Goal: Information Seeking & Learning: Find specific fact

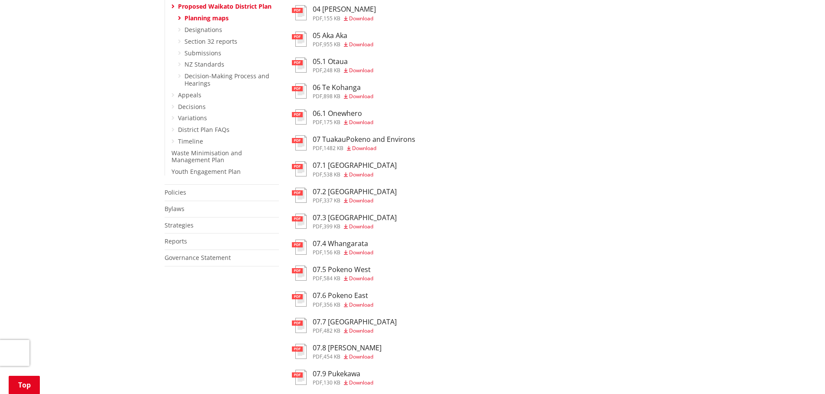
scroll to position [390, 0]
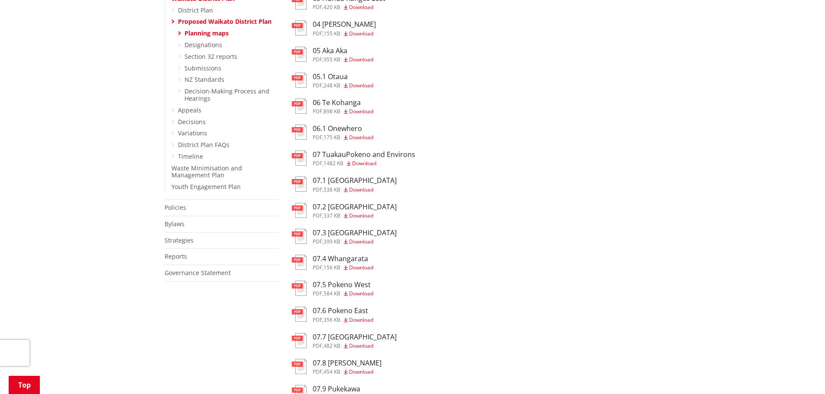
click at [364, 238] on span "Download" at bounding box center [361, 241] width 24 height 7
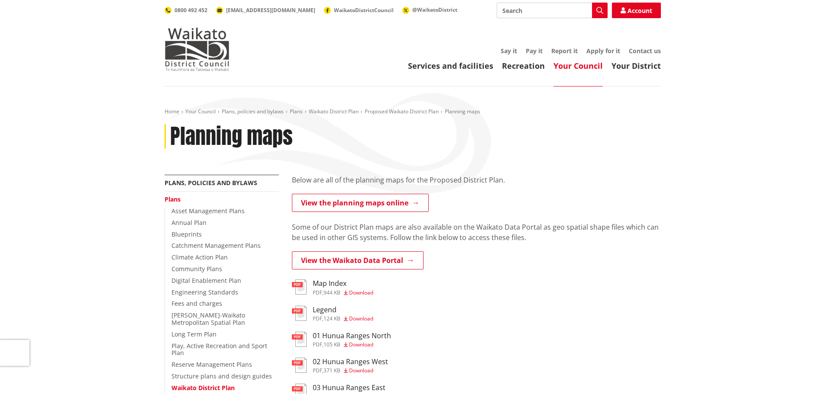
scroll to position [390, 0]
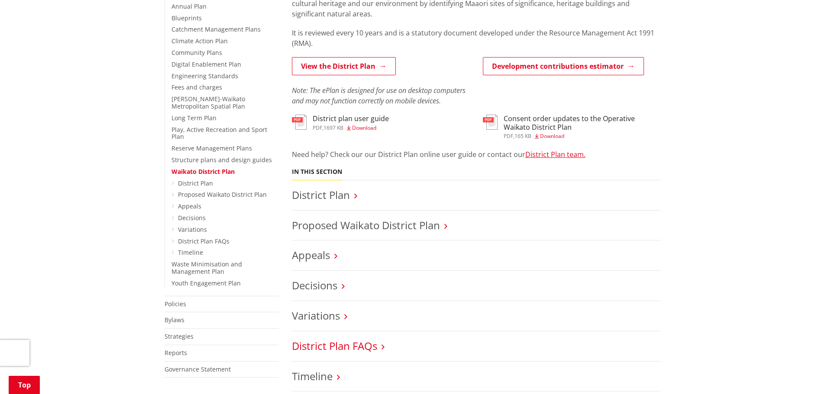
scroll to position [346, 0]
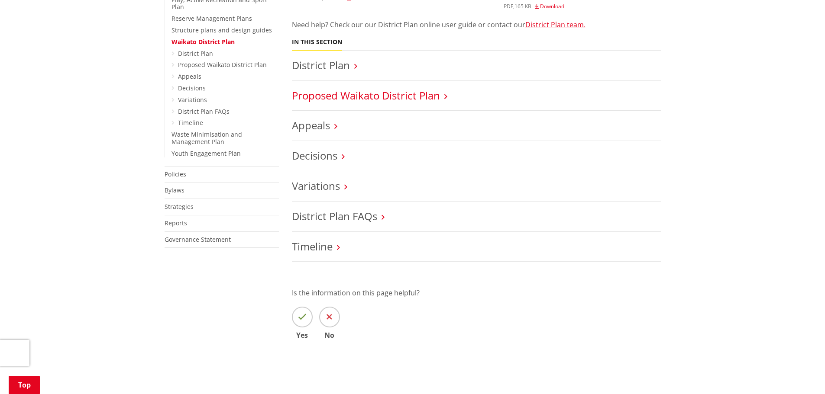
click at [395, 100] on link "Proposed Waikato District Plan" at bounding box center [366, 95] width 148 height 14
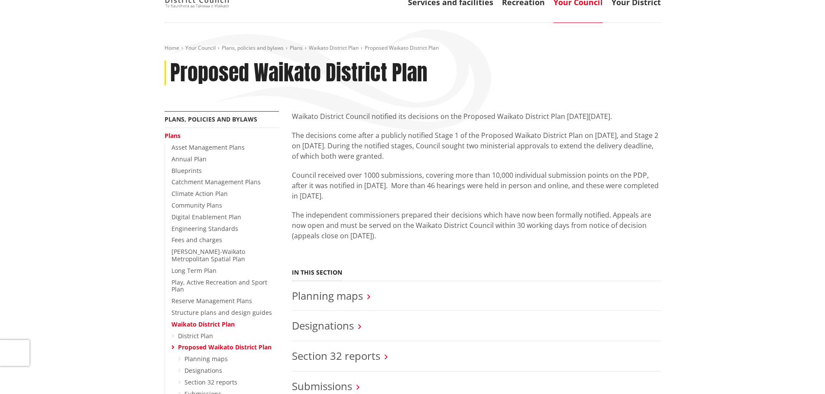
scroll to position [173, 0]
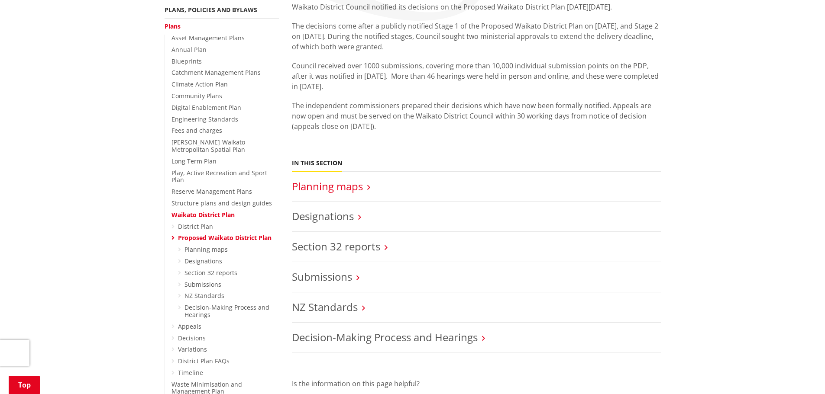
click at [353, 184] on link "Planning maps" at bounding box center [327, 186] width 71 height 14
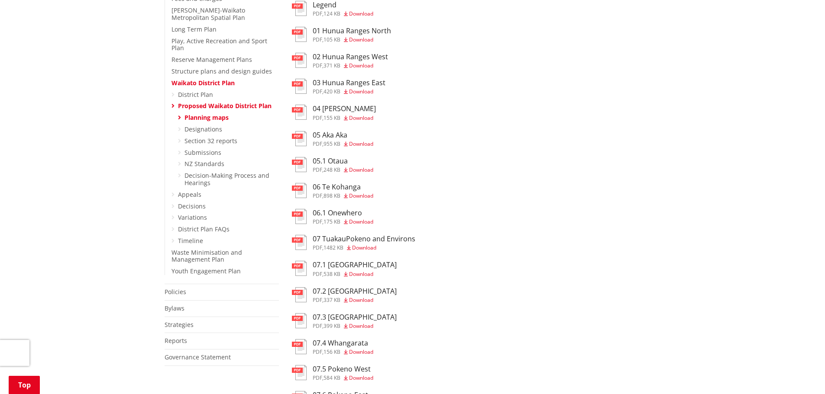
scroll to position [303, 0]
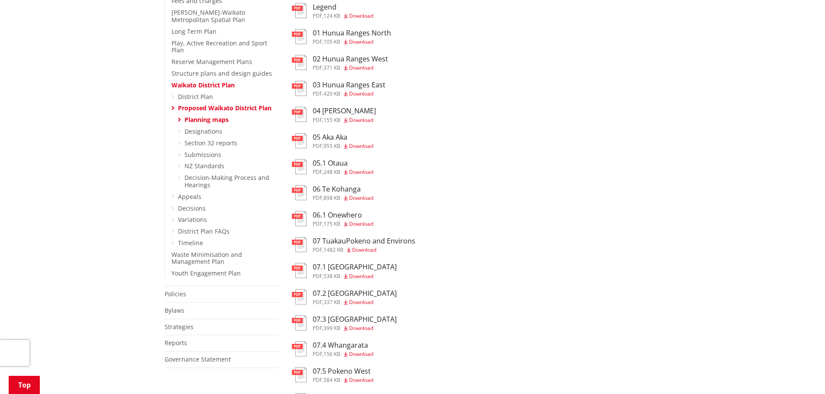
click at [363, 301] on span "Download" at bounding box center [361, 302] width 24 height 7
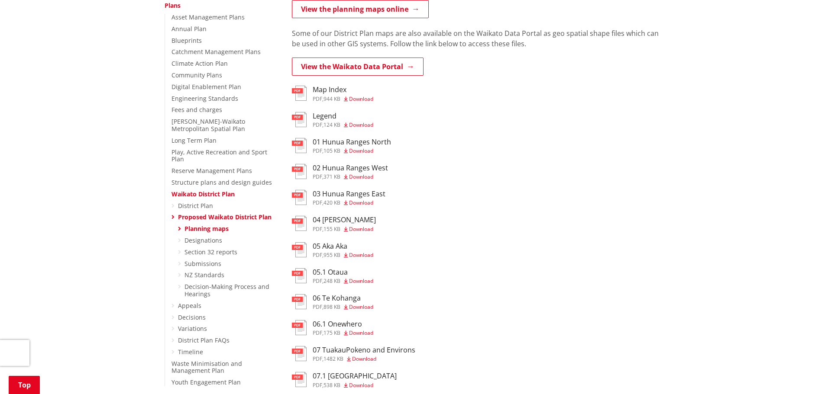
scroll to position [173, 0]
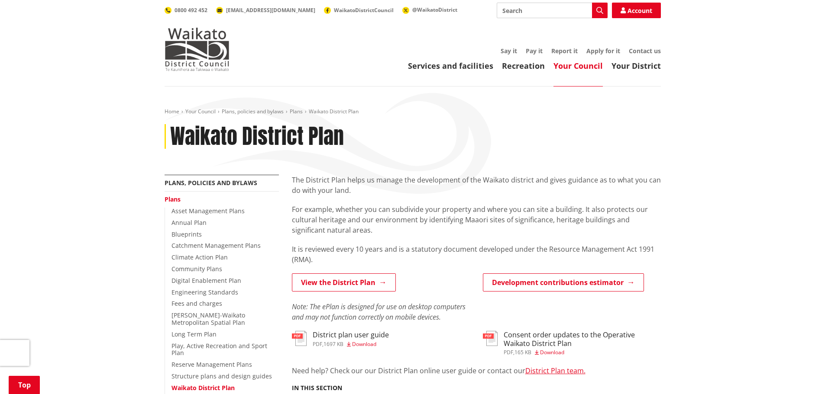
scroll to position [346, 0]
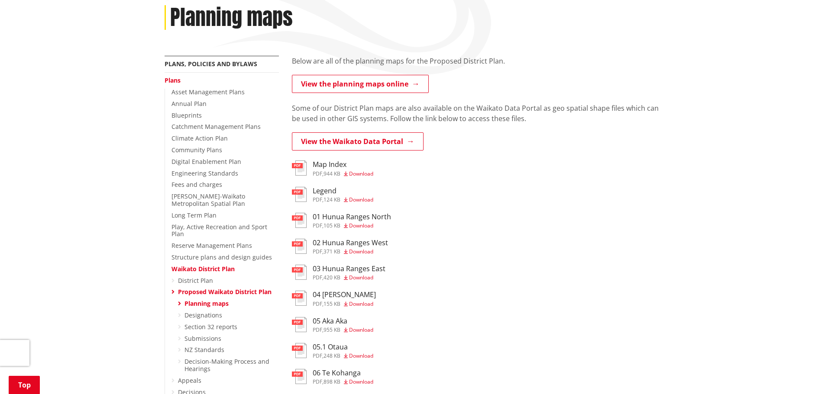
scroll to position [130, 0]
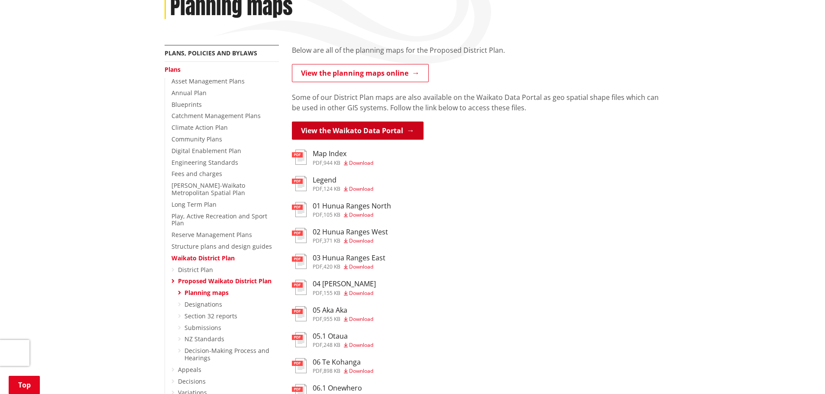
click at [377, 130] on link "View the Waikato Data Portal" at bounding box center [358, 131] width 132 height 18
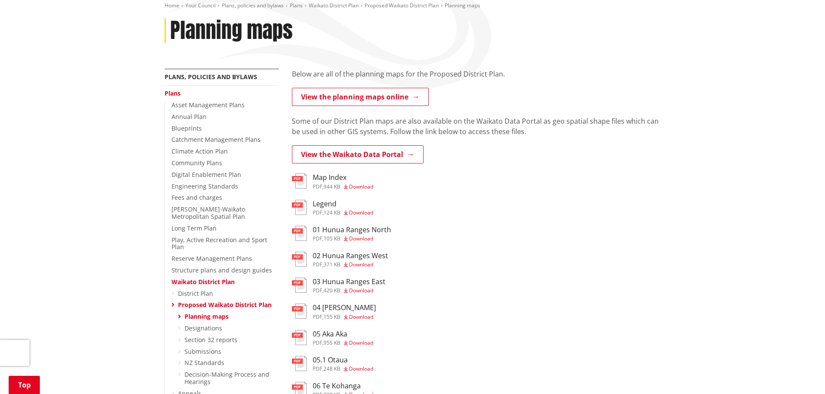
scroll to position [87, 0]
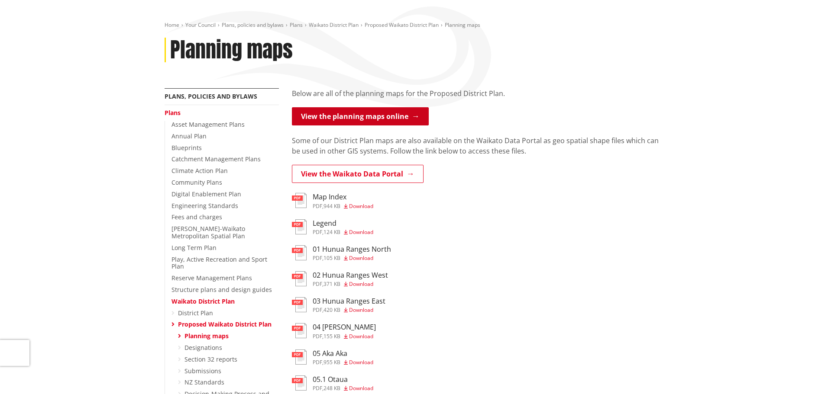
click at [381, 121] on link "View the planning maps online" at bounding box center [360, 116] width 137 height 18
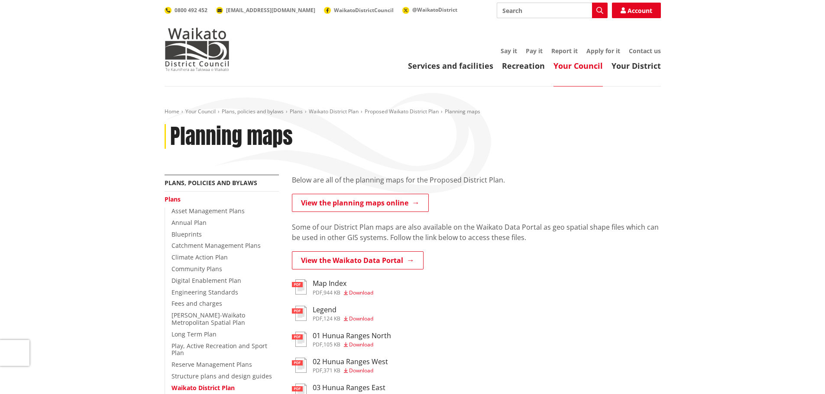
scroll to position [87, 0]
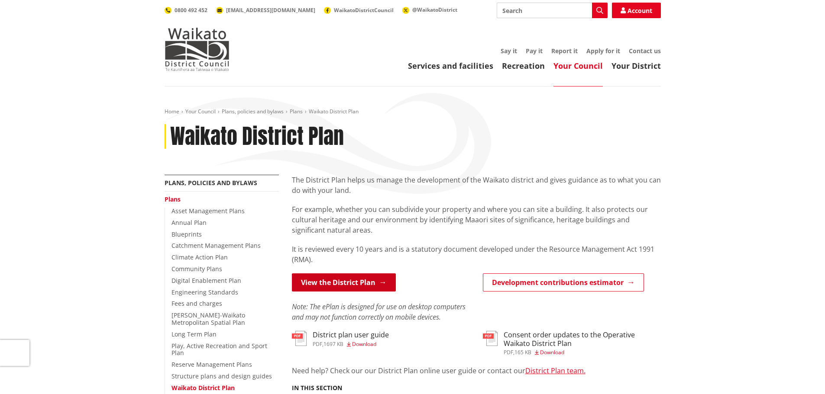
click at [370, 288] on link "View the District Plan" at bounding box center [344, 283] width 104 height 18
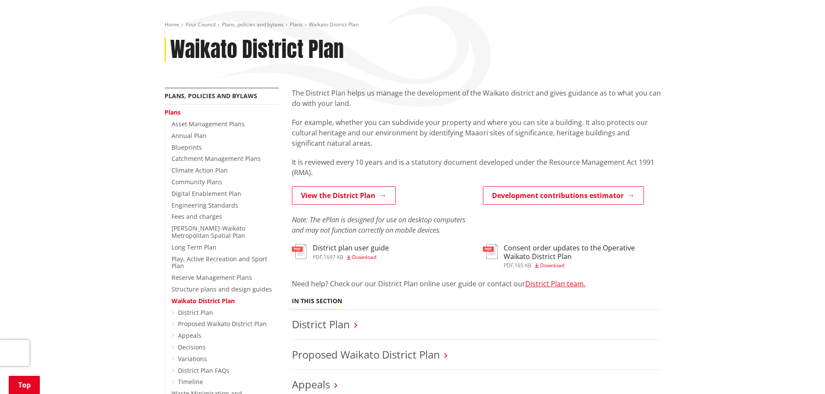
scroll to position [87, 0]
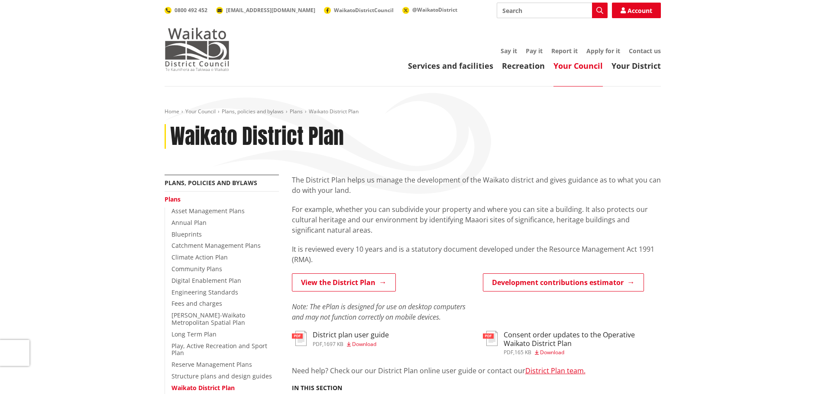
click at [197, 52] on img at bounding box center [197, 49] width 65 height 43
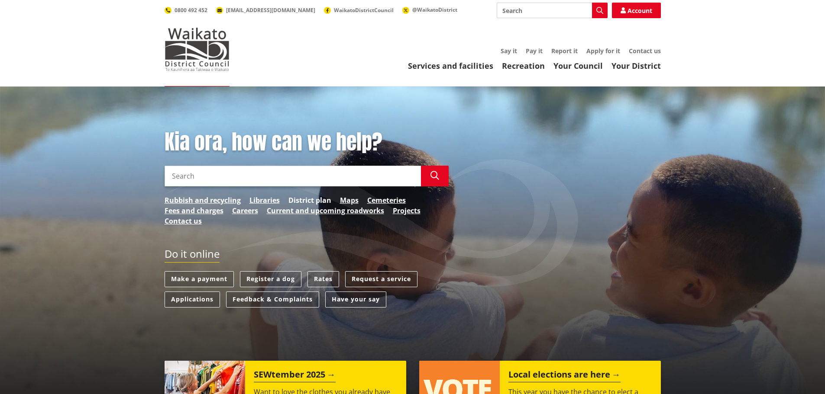
click at [323, 200] on link "District plan" at bounding box center [309, 200] width 43 height 10
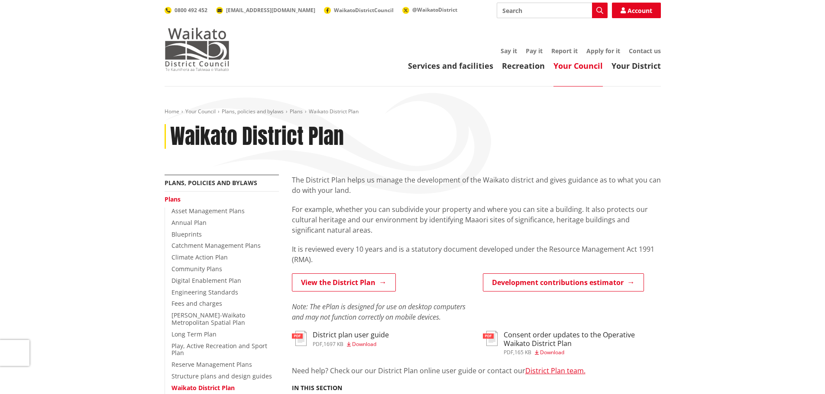
click at [216, 51] on img at bounding box center [197, 49] width 65 height 43
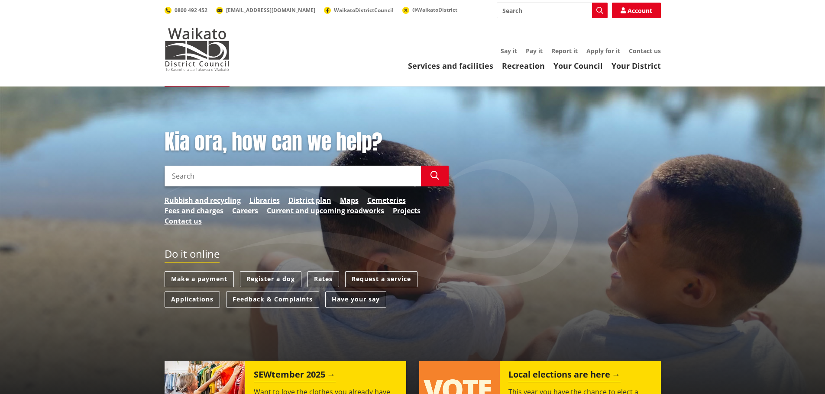
click at [323, 166] on input "Search" at bounding box center [293, 176] width 256 height 21
type input "[STREET_ADDRESS]"
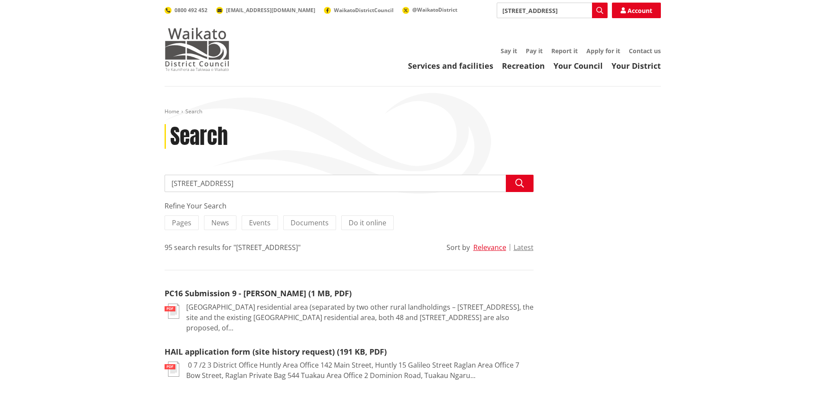
click at [210, 47] on img at bounding box center [197, 49] width 65 height 43
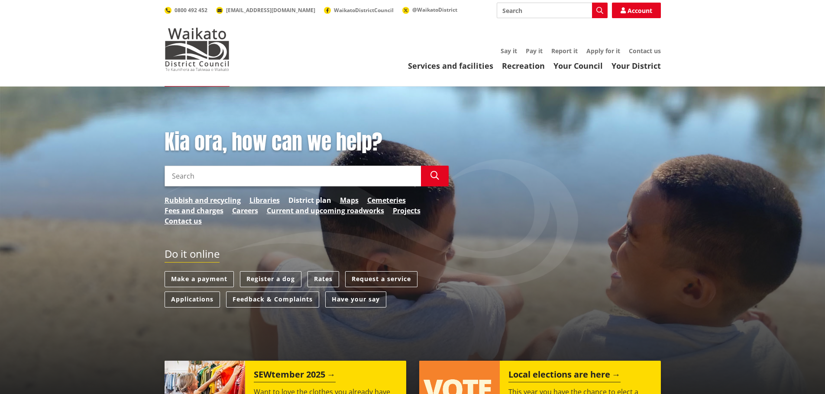
click at [320, 202] on link "District plan" at bounding box center [309, 200] width 43 height 10
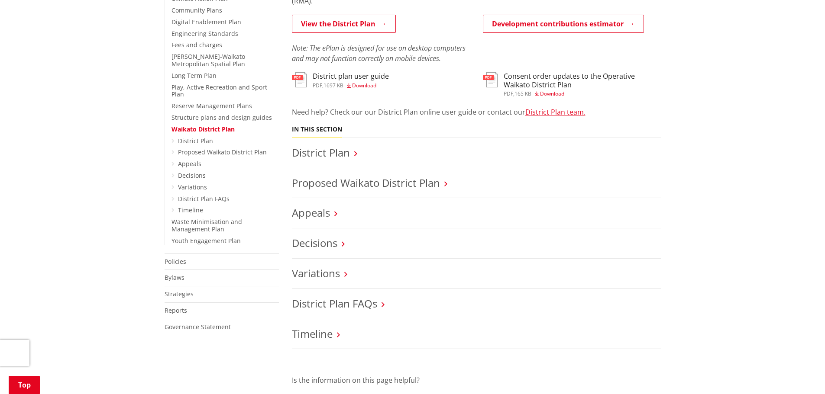
scroll to position [260, 0]
click at [323, 145] on link "District Plan" at bounding box center [321, 152] width 58 height 14
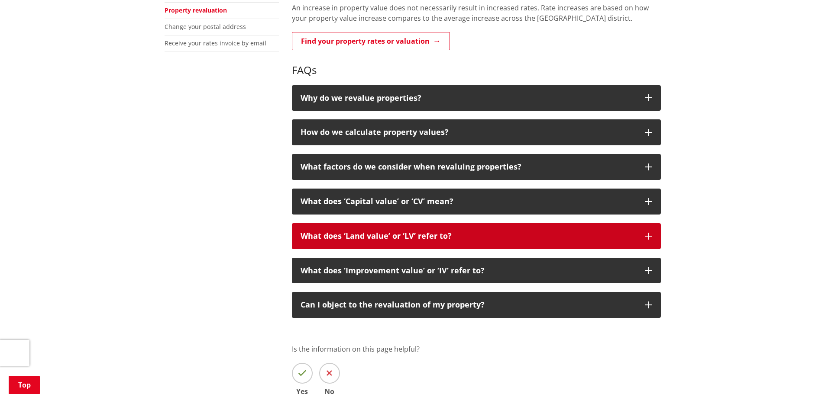
scroll to position [303, 0]
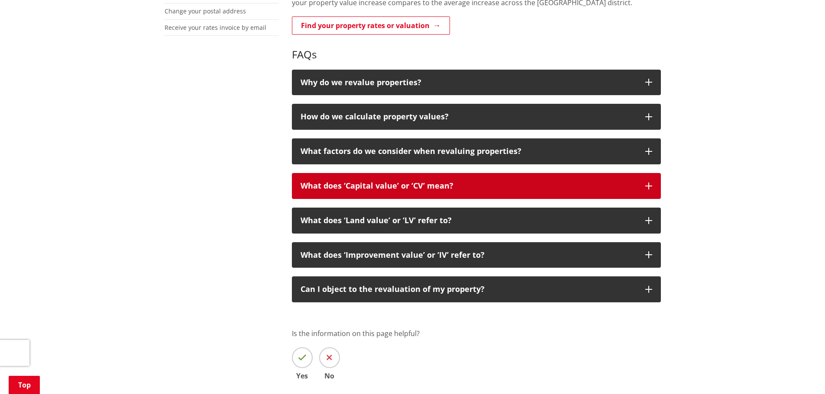
click at [481, 183] on p "What does ‘Capital value’ or ‘CV’ mean?" at bounding box center [468, 186] width 336 height 9
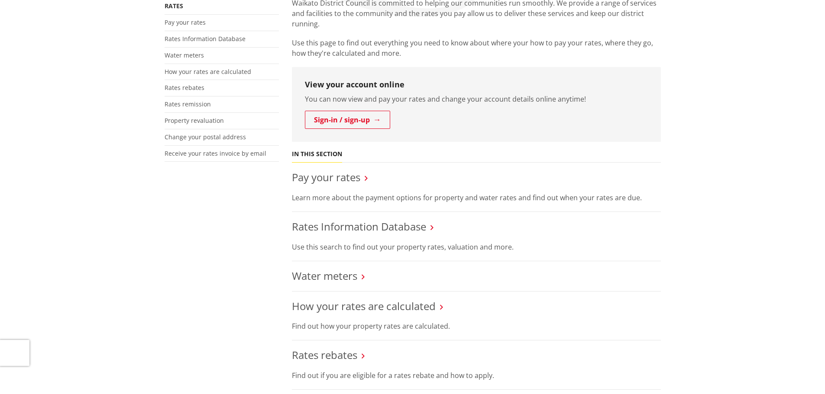
scroll to position [87, 0]
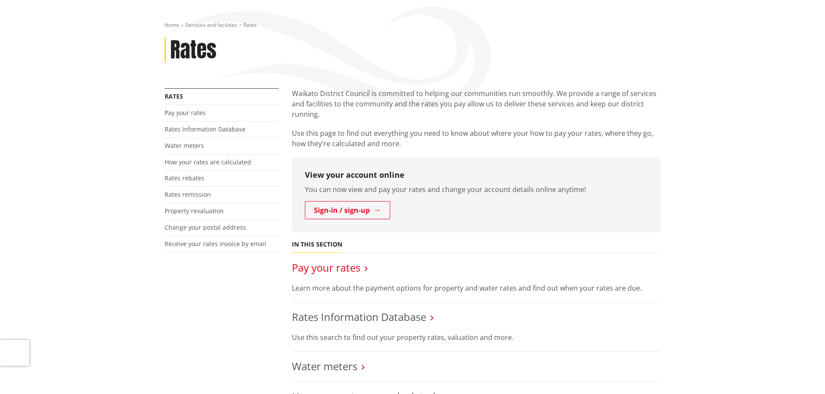
click at [354, 274] on link "Pay your rates" at bounding box center [326, 268] width 68 height 14
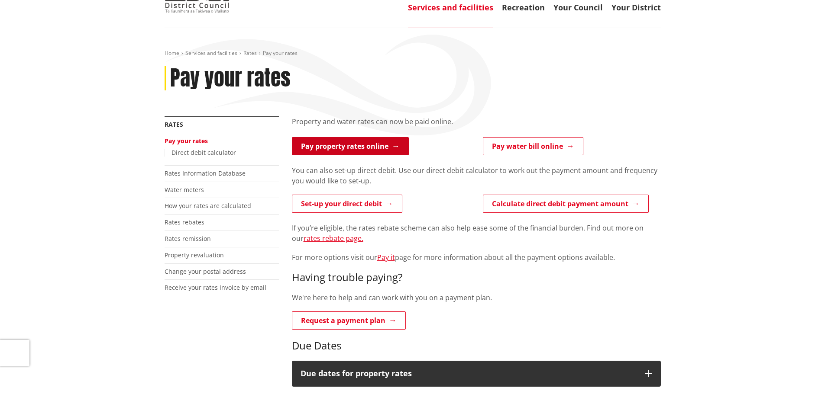
scroll to position [87, 0]
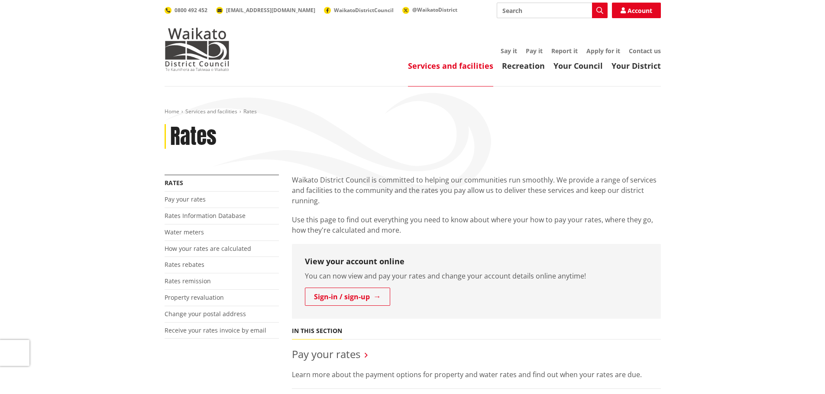
scroll to position [87, 0]
